Goal: Task Accomplishment & Management: Manage account settings

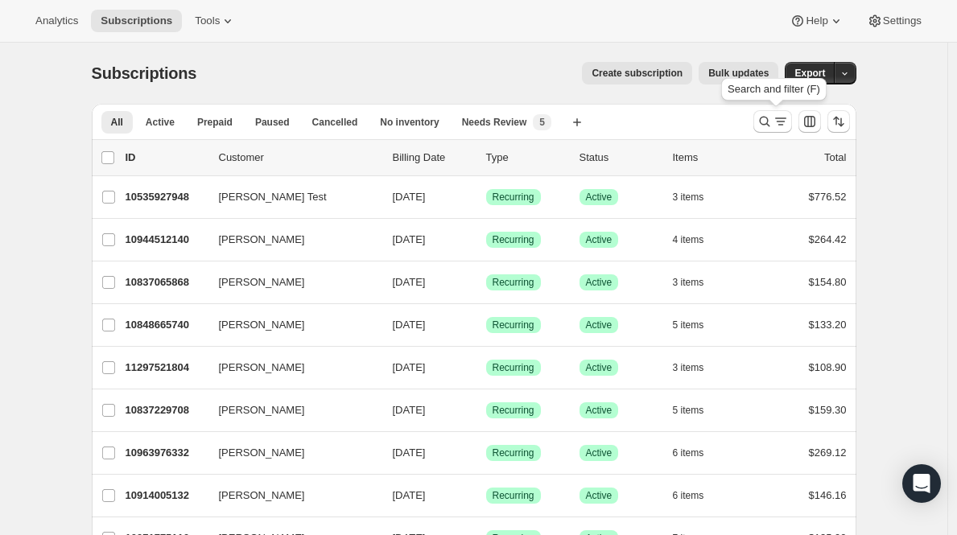
click at [792, 113] on button "Search and filter results" at bounding box center [773, 121] width 39 height 23
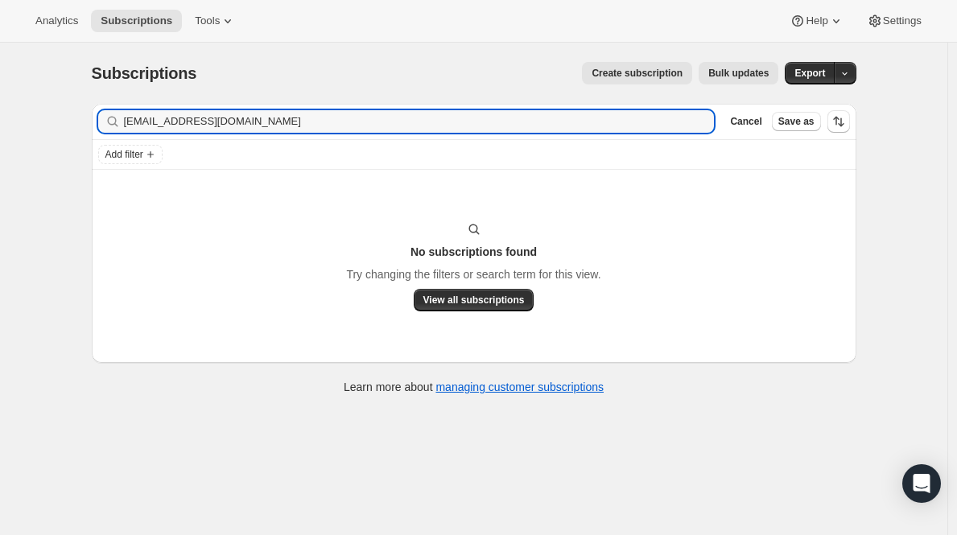
type input "[EMAIL_ADDRESS][DOMAIN_NAME]"
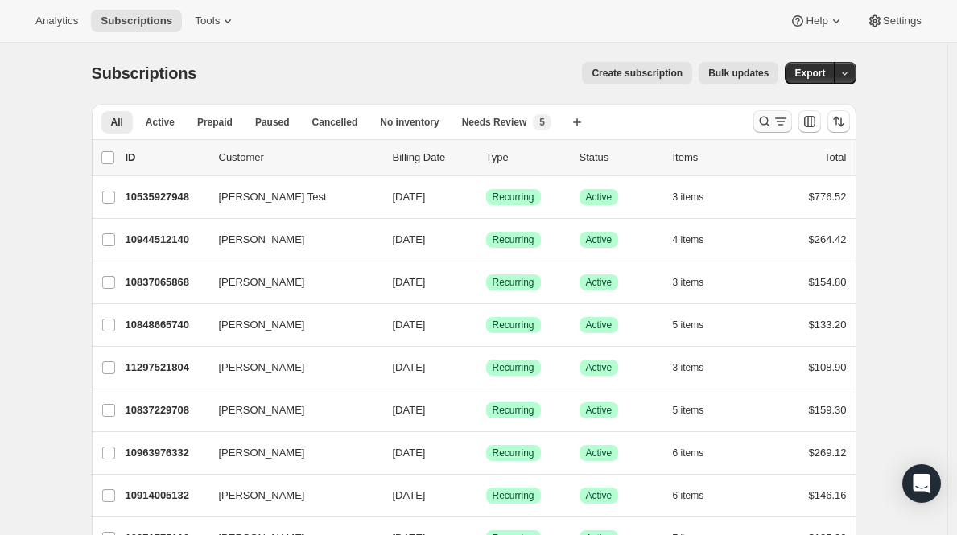
click at [764, 123] on icon "Search and filter results" at bounding box center [765, 122] width 16 height 16
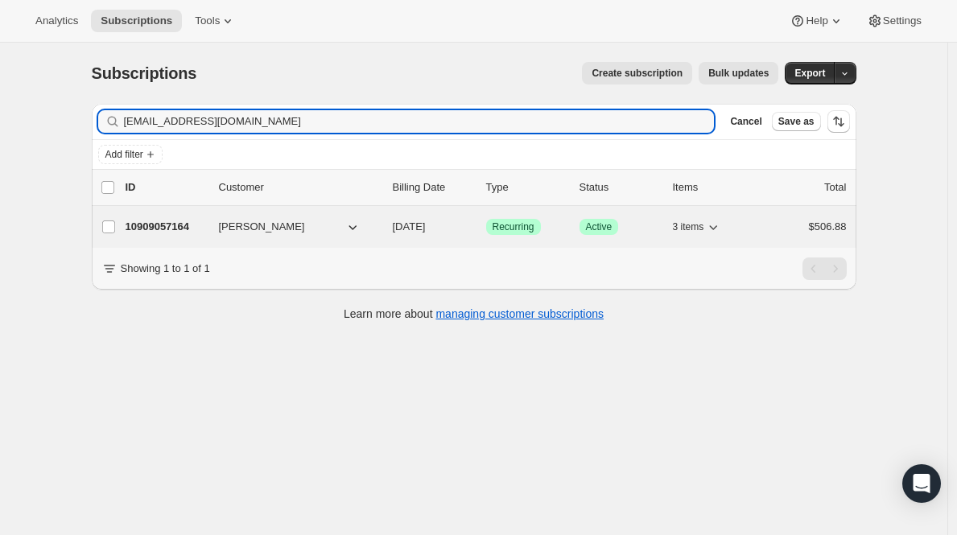
type input "[EMAIL_ADDRESS][DOMAIN_NAME]"
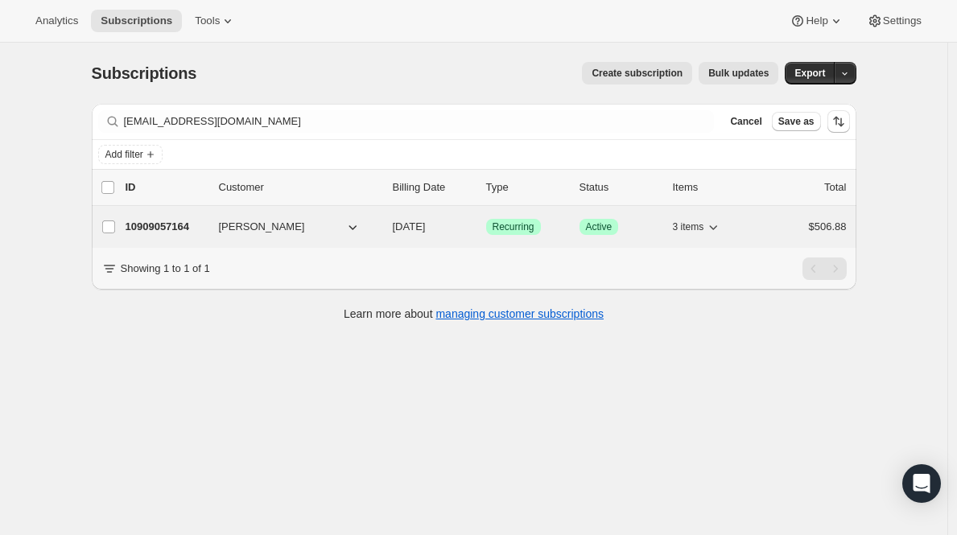
click at [163, 227] on p "10909057164" at bounding box center [166, 227] width 81 height 16
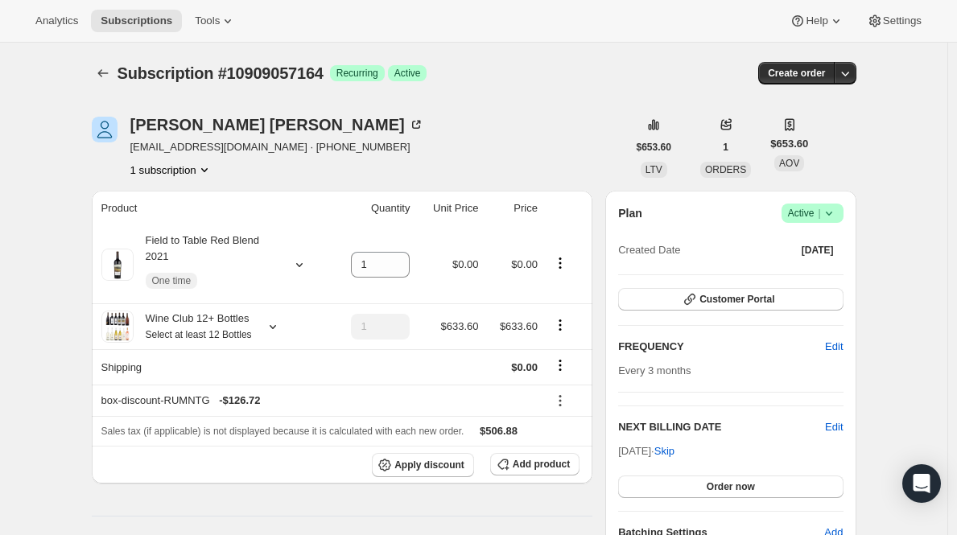
click at [808, 213] on span "Active |" at bounding box center [812, 213] width 49 height 16
click at [808, 268] on span "Cancel subscription" at bounding box center [812, 273] width 91 height 12
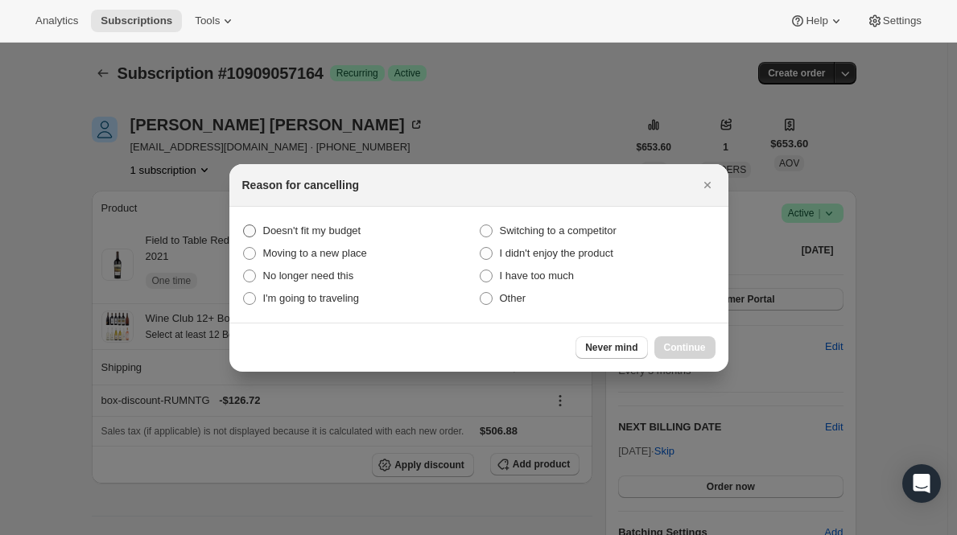
click at [325, 229] on span "Doesn't fit my budget" at bounding box center [312, 231] width 98 height 12
click at [244, 225] on budget "Doesn't fit my budget" at bounding box center [243, 225] width 1 height 1
radio budget "true"
click at [688, 346] on span "Continue" at bounding box center [685, 347] width 42 height 13
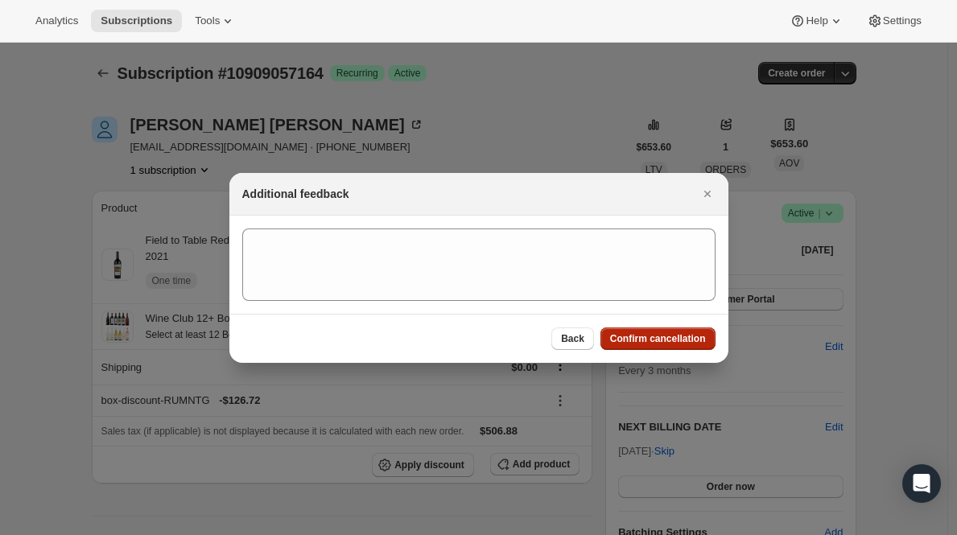
click at [688, 346] on button "Confirm cancellation" at bounding box center [658, 339] width 115 height 23
